Goal: Communication & Community: Answer question/provide support

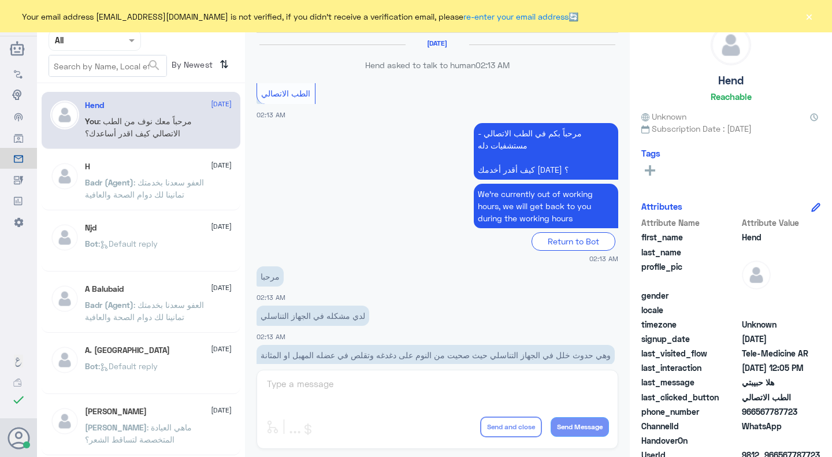
scroll to position [559, 0]
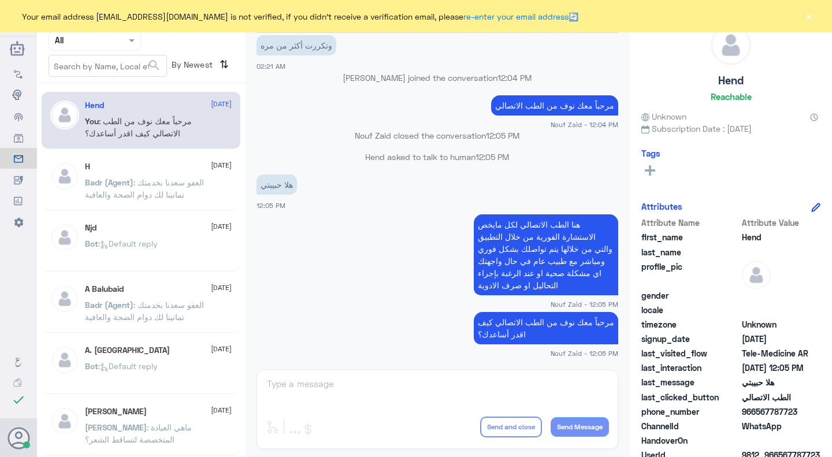
click at [202, 10] on span "Your email address [EMAIL_ADDRESS][DOMAIN_NAME] is not verified, if you didn't …" at bounding box center [299, 16] width 565 height 21
click at [428, 327] on app-msgs-text "مرحباً معك نوف من الطب الاتصالي كيف اقدر أساعدك؟" at bounding box center [437, 328] width 362 height 33
click at [326, 329] on app-msgs-text "مرحباً معك نوف من الطب الاتصالي كيف اقدر أساعدك؟" at bounding box center [437, 328] width 362 height 33
click at [577, 334] on p "مرحباً معك نوف من الطب الاتصالي كيف اقدر أساعدك؟" at bounding box center [546, 328] width 144 height 32
click at [461, 269] on app-msgs-text "هنا الطب الاتصالي لكل مايخص الاستشارة الفورية من خلال التطبيق والتي من خلالها ي…" at bounding box center [437, 255] width 362 height 82
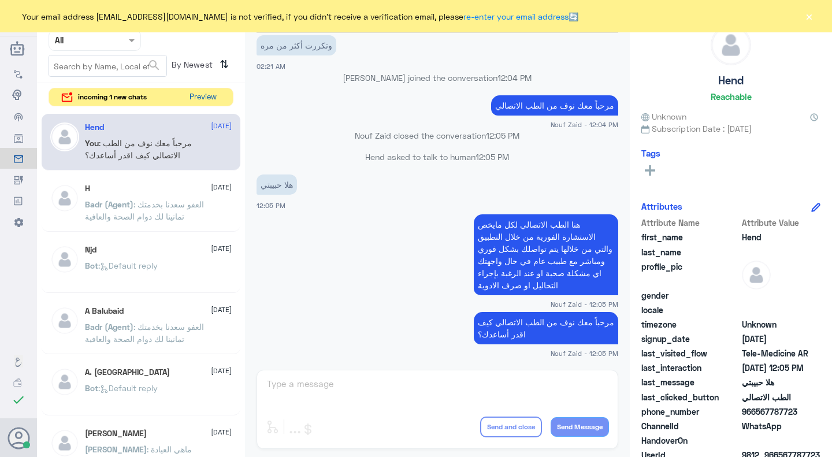
click at [200, 89] on button "Preview" at bounding box center [203, 97] width 36 height 18
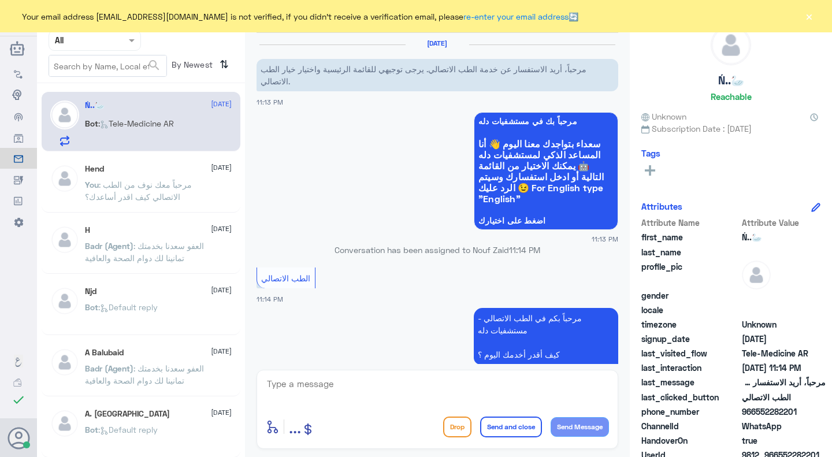
scroll to position [77, 0]
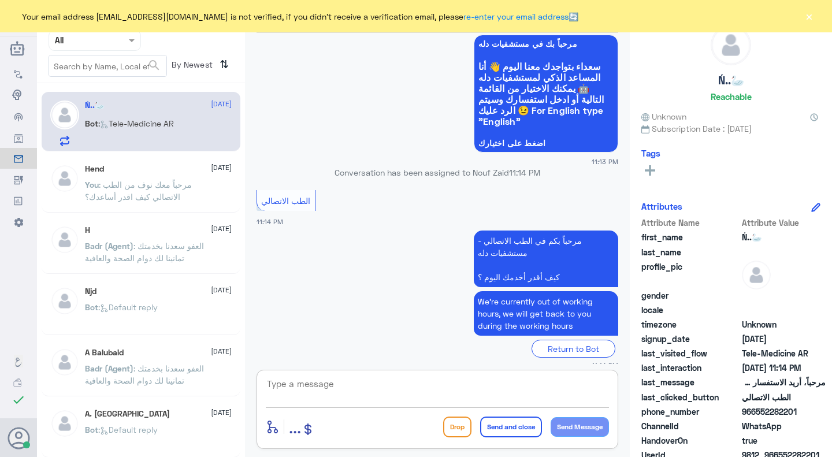
click at [348, 384] on textarea at bounding box center [437, 390] width 343 height 28
paste textarea "مرحبا معك نوف من الطب الاتصالي كيف اقدر اساعدك؟"
type textarea "مرحبا معك نوف من الطب الاتصالي كيف اقدر اساعدك؟"
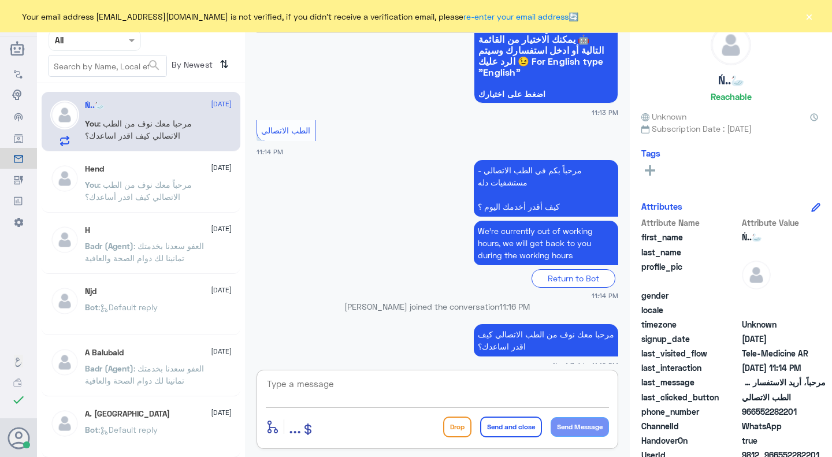
click at [809, 18] on button "×" at bounding box center [809, 16] width 12 height 12
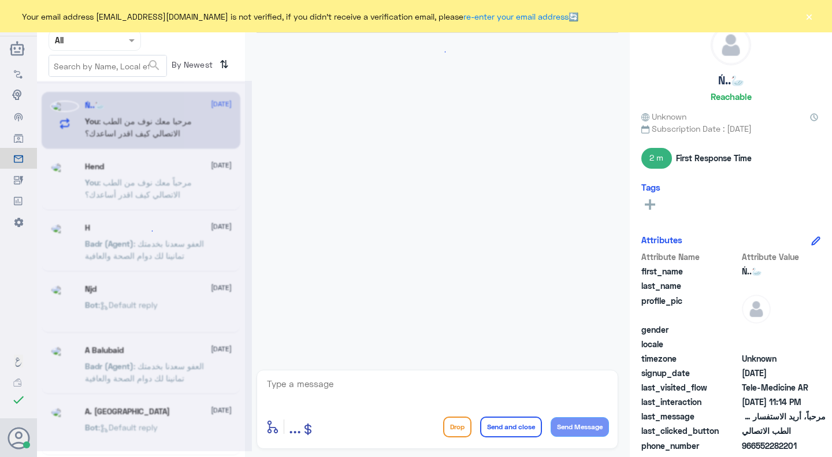
scroll to position [148, 0]
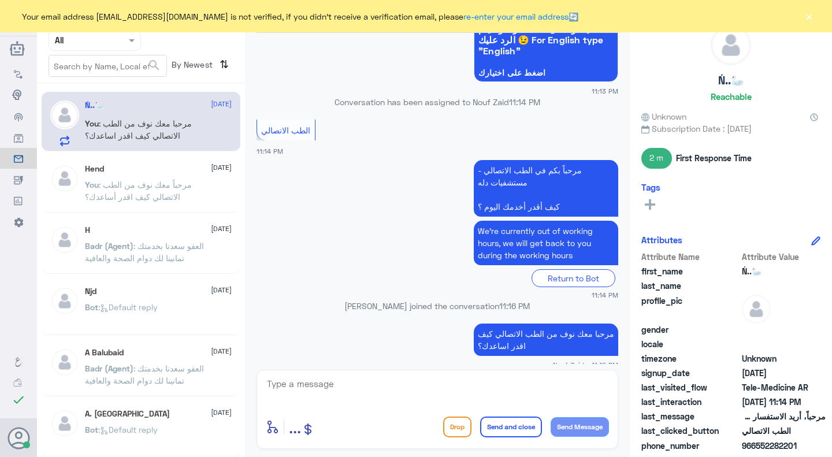
click at [821, 16] on div "Your email address n_zaid@DallahHealth.com is not verified, if you didn't recei…" at bounding box center [416, 16] width 832 height 32
click at [799, 20] on div "Your email address n_zaid@DallahHealth.com is not verified, if you didn't recei…" at bounding box center [416, 16] width 832 height 32
click at [801, 20] on div "Your email address n_zaid@DallahHealth.com is not verified, if you didn't recei…" at bounding box center [416, 16] width 832 height 32
click at [800, 20] on div "Your email address n_zaid@DallahHealth.com is not verified, if you didn't recei…" at bounding box center [416, 16] width 832 height 32
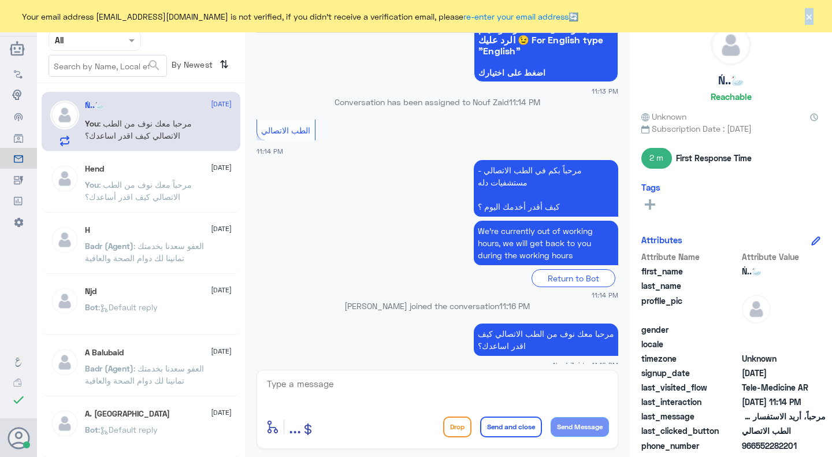
click at [804, 18] on button "×" at bounding box center [809, 16] width 12 height 12
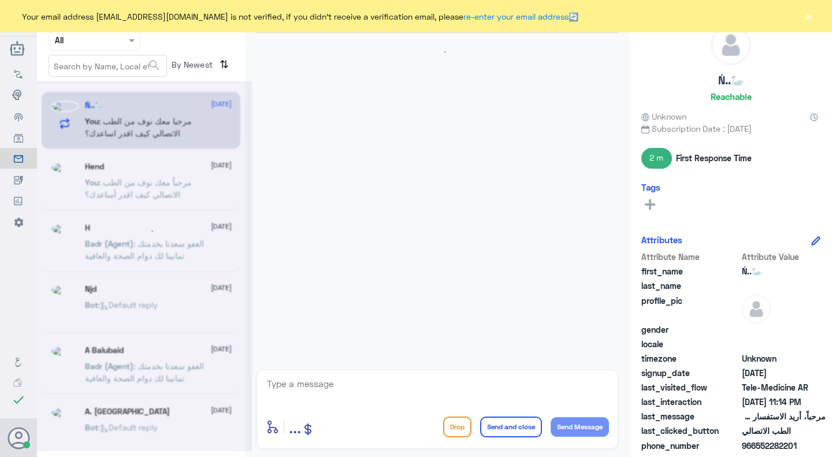
scroll to position [125, 0]
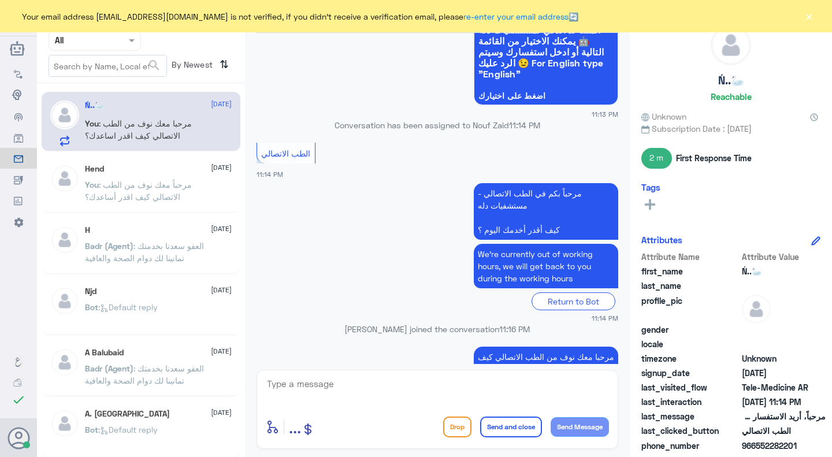
click at [410, 257] on app-msgs-text "We’re currently out of working hours, we will get back to you during the workin…" at bounding box center [437, 267] width 362 height 46
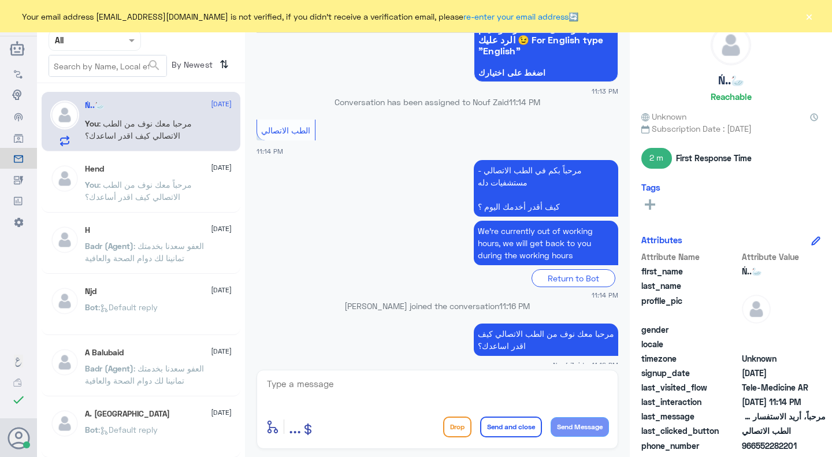
click at [419, 269] on div "Return to Bot" at bounding box center [437, 278] width 362 height 18
click at [804, 77] on div "Ń..🦢 Reachable" at bounding box center [730, 65] width 179 height 81
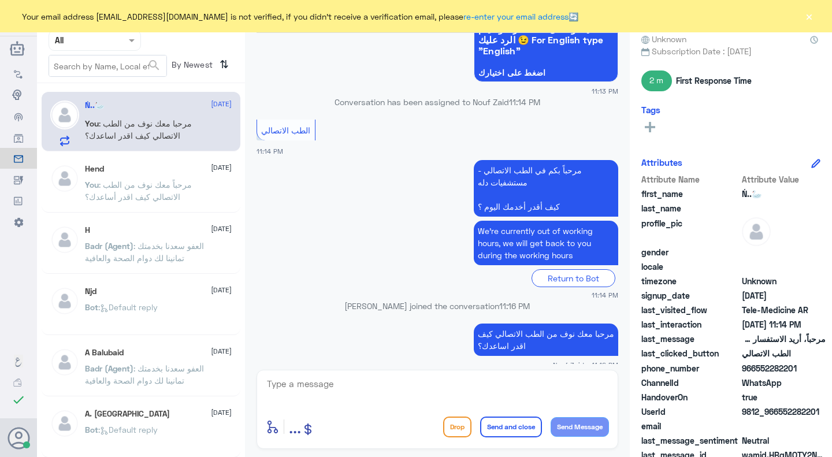
scroll to position [92, 0]
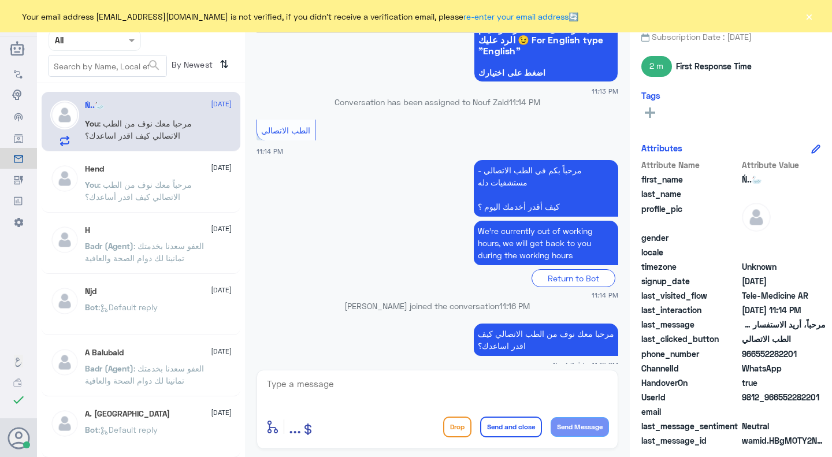
click at [811, 10] on button "×" at bounding box center [809, 16] width 12 height 12
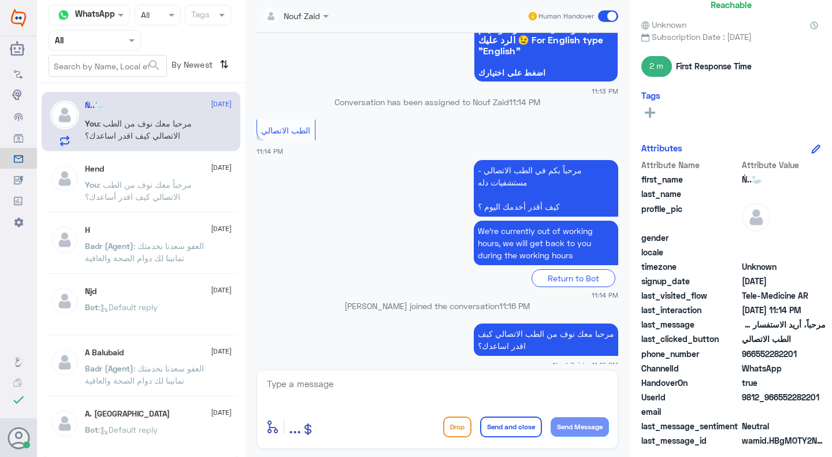
click at [613, 12] on span at bounding box center [608, 16] width 20 height 12
click at [0, 0] on input "checkbox" at bounding box center [0, 0] width 0 height 0
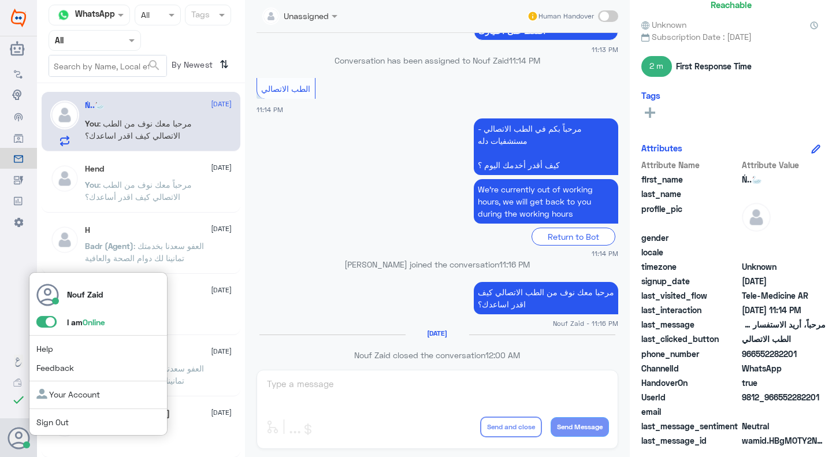
click at [51, 321] on span at bounding box center [46, 322] width 20 height 12
click at [0, 0] on input "checkbox" at bounding box center [0, 0] width 0 height 0
